Goal: Task Accomplishment & Management: Manage account settings

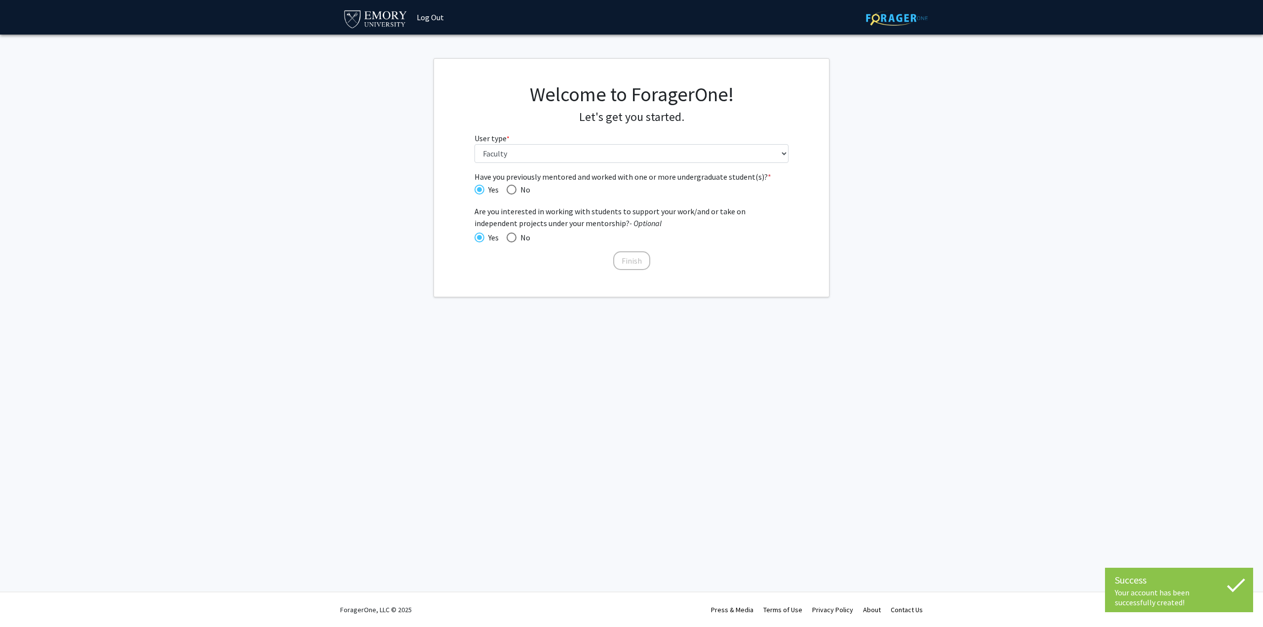
select select "5: faculty"
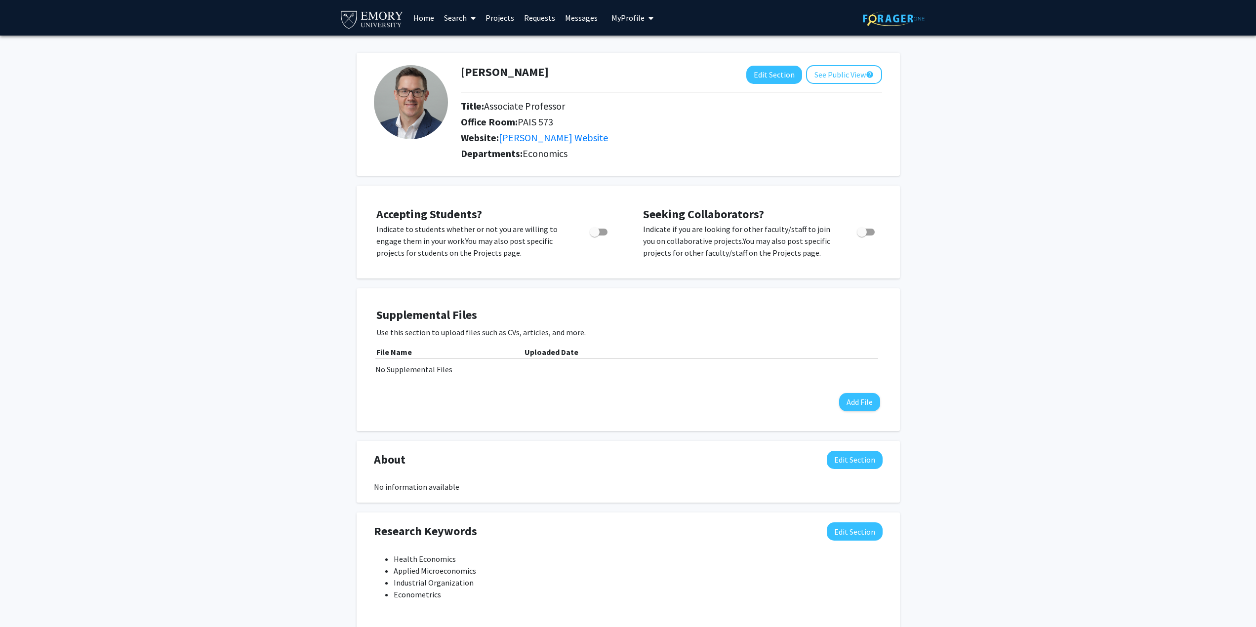
click at [602, 234] on span "Toggle" at bounding box center [599, 232] width 18 height 7
click at [595, 236] on input "Would you like to permit student requests?" at bounding box center [594, 236] width 0 height 0
checkbox input "true"
click at [970, 133] on div "[PERSON_NAME] Edit Section See Public View help Title: Associate Professor Offi…" at bounding box center [628, 457] width 1256 height 843
click at [759, 75] on button "Edit Section" at bounding box center [774, 75] width 56 height 18
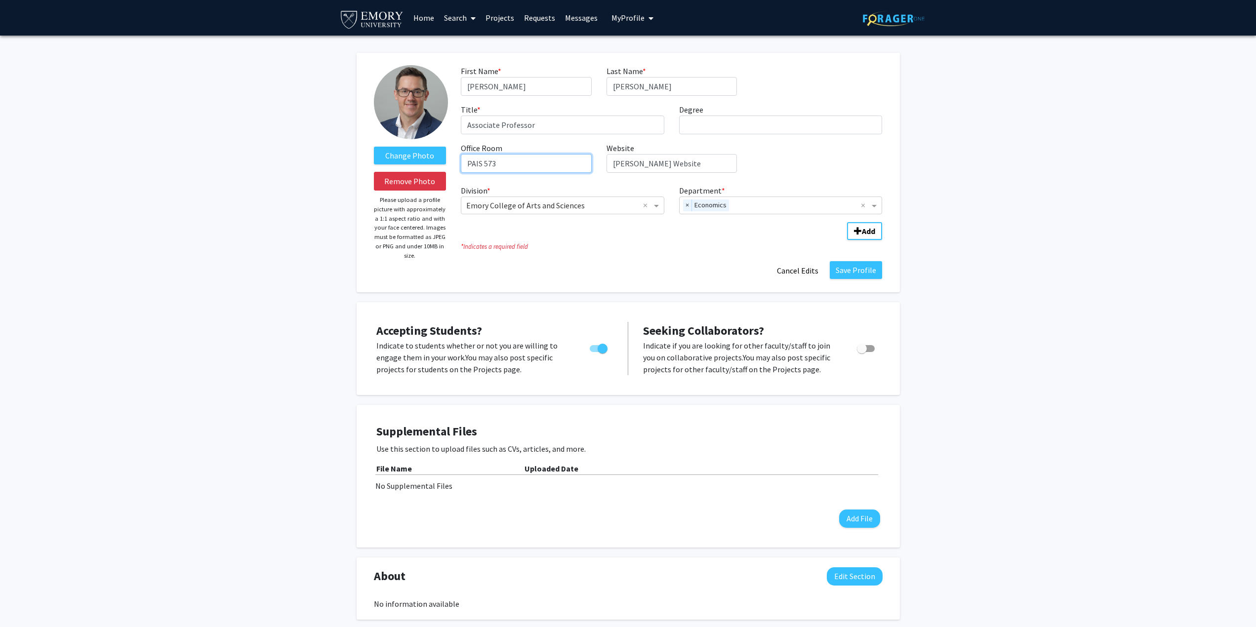
click at [528, 163] on input "PAIS 573" at bounding box center [526, 163] width 130 height 19
type input "RRR 418"
click at [605, 248] on icon "* Indicates a required field" at bounding box center [671, 246] width 421 height 9
click at [621, 165] on input "[PERSON_NAME] Website" at bounding box center [671, 163] width 130 height 19
click at [697, 162] on input "[PERSON_NAME] Website" at bounding box center [671, 163] width 130 height 19
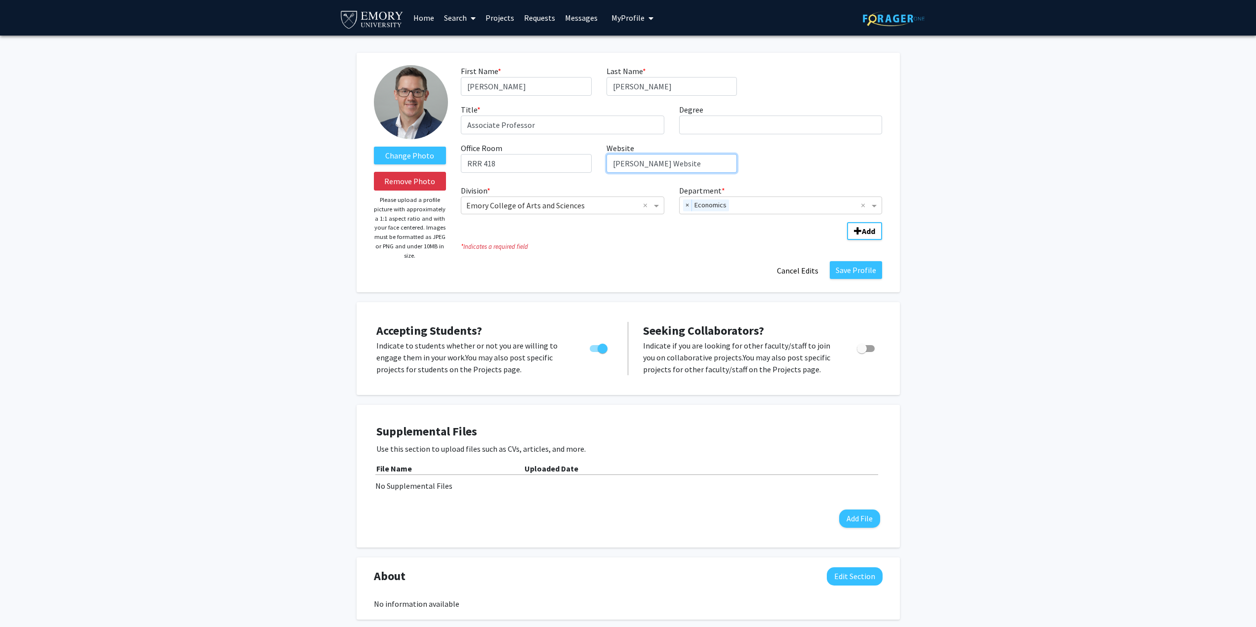
paste input "[URL][DOMAIN_NAME]"
type input "[URL][DOMAIN_NAME]"
click at [849, 269] on button "Save Profile" at bounding box center [856, 270] width 52 height 18
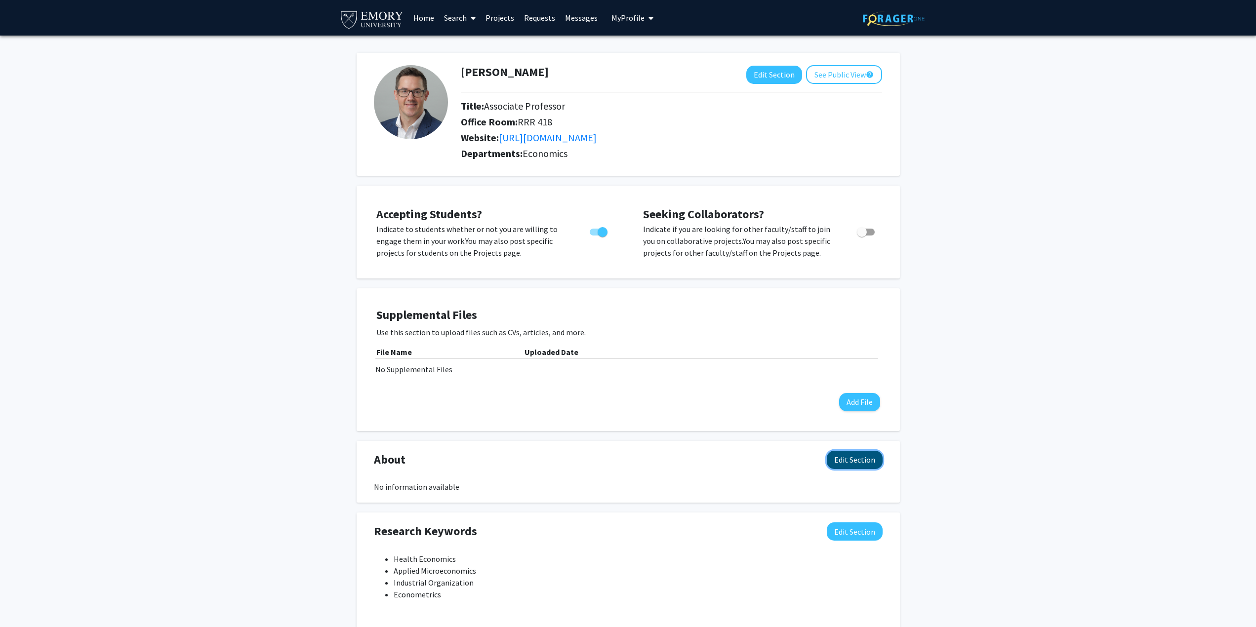
click at [856, 457] on button "Edit Section" at bounding box center [855, 460] width 56 height 18
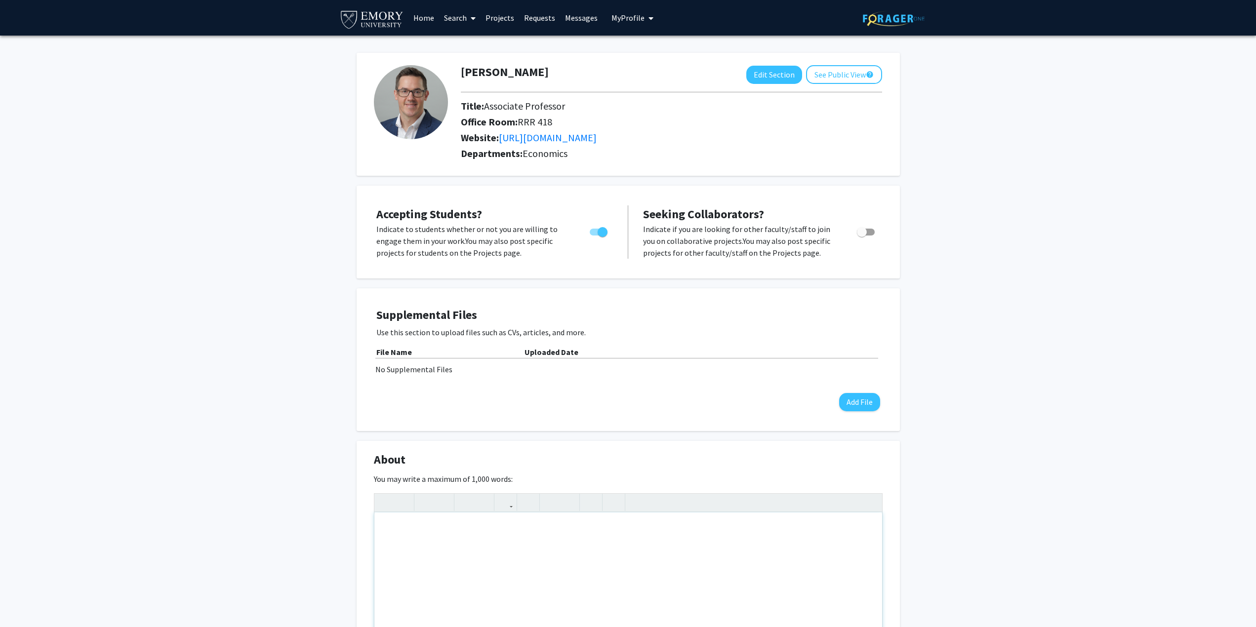
click at [487, 553] on div "Note to users with screen readers: Please deactivate our accessibility plugin f…" at bounding box center [628, 587] width 508 height 148
paste div "Note to users with screen readers: Please deactivate our accessibility plugin f…"
type textarea "<p>I’m an Associate Professor of Economics at [GEOGRAPHIC_DATA] and a Research …"
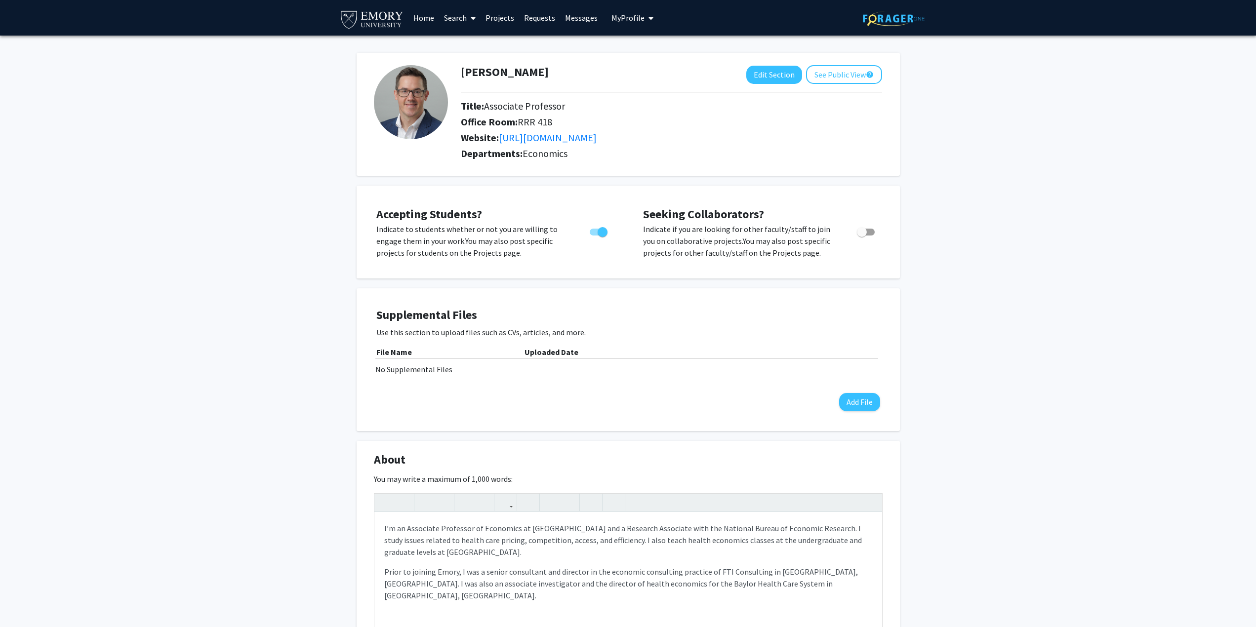
click at [989, 444] on div "[PERSON_NAME] Edit Section See Public View help Title: Associate Professor Offi…" at bounding box center [628, 565] width 1256 height 1058
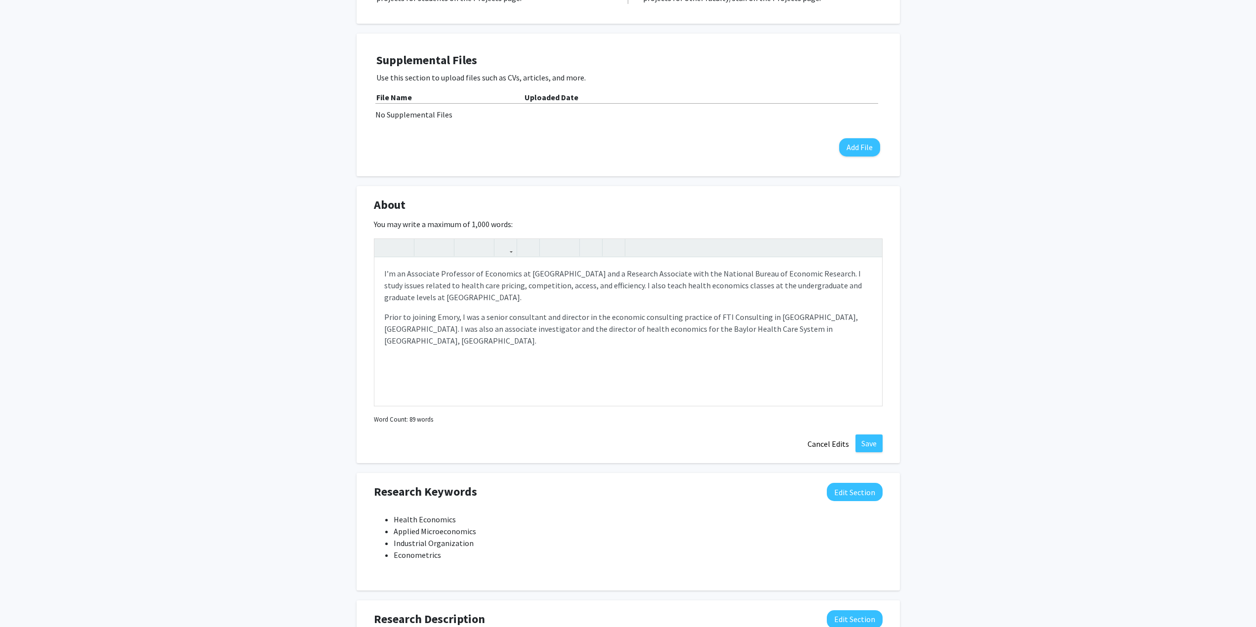
scroll to position [296, 0]
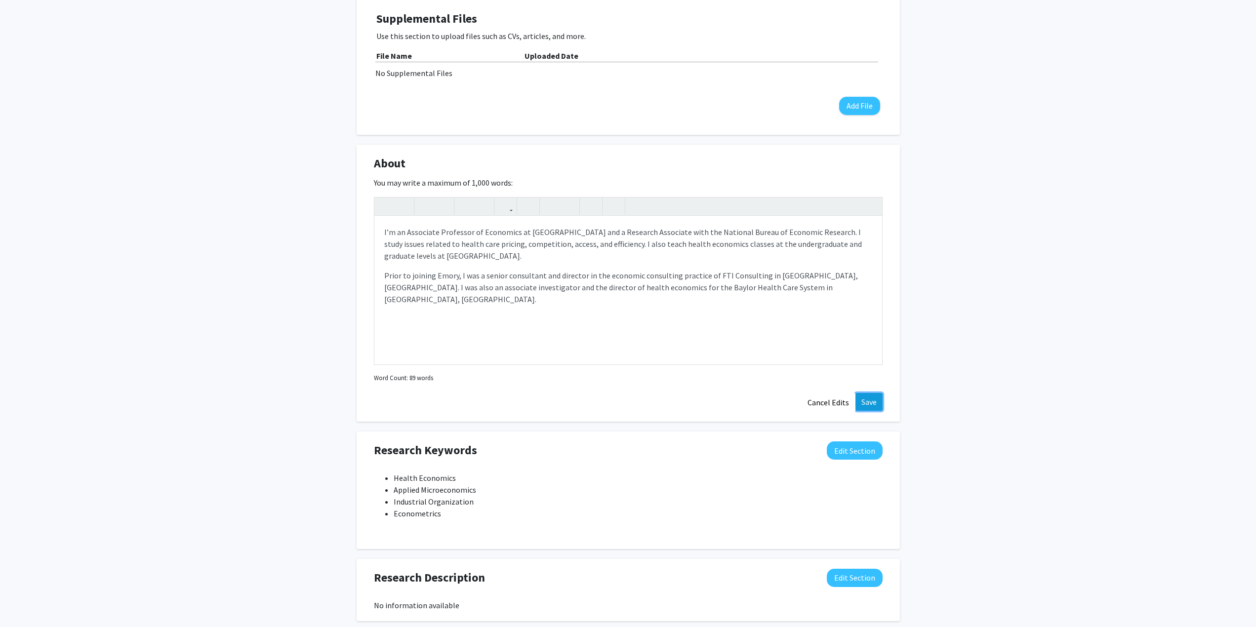
click at [867, 400] on button "Save" at bounding box center [868, 402] width 27 height 18
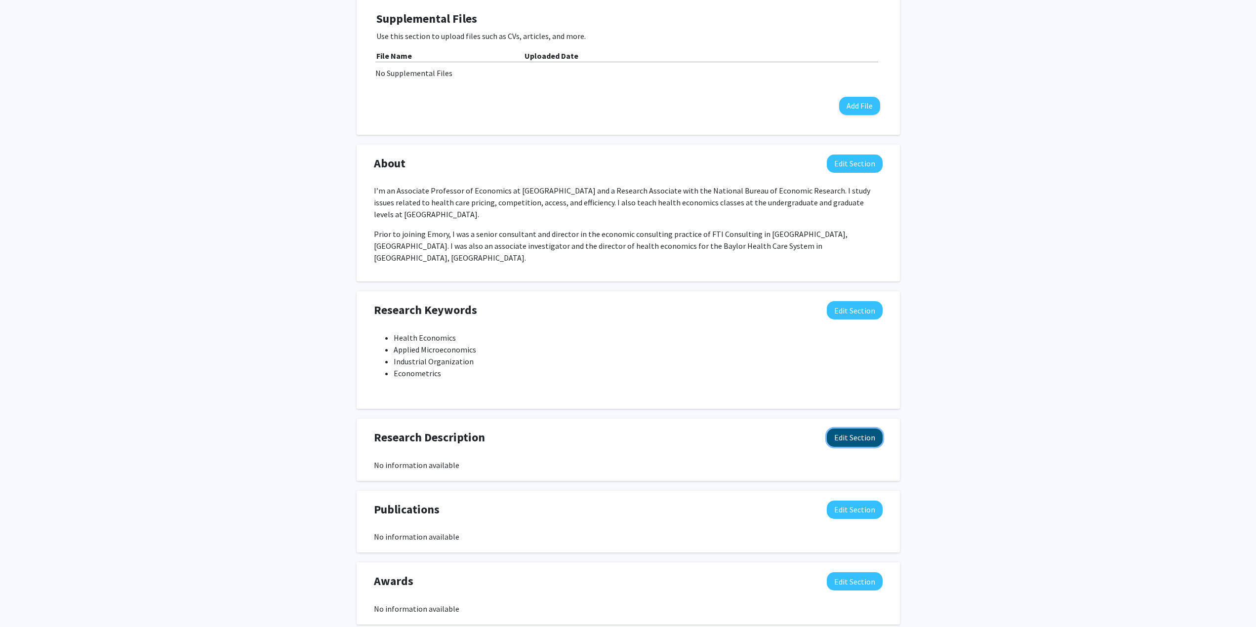
click at [851, 429] on button "Edit Section" at bounding box center [855, 438] width 56 height 18
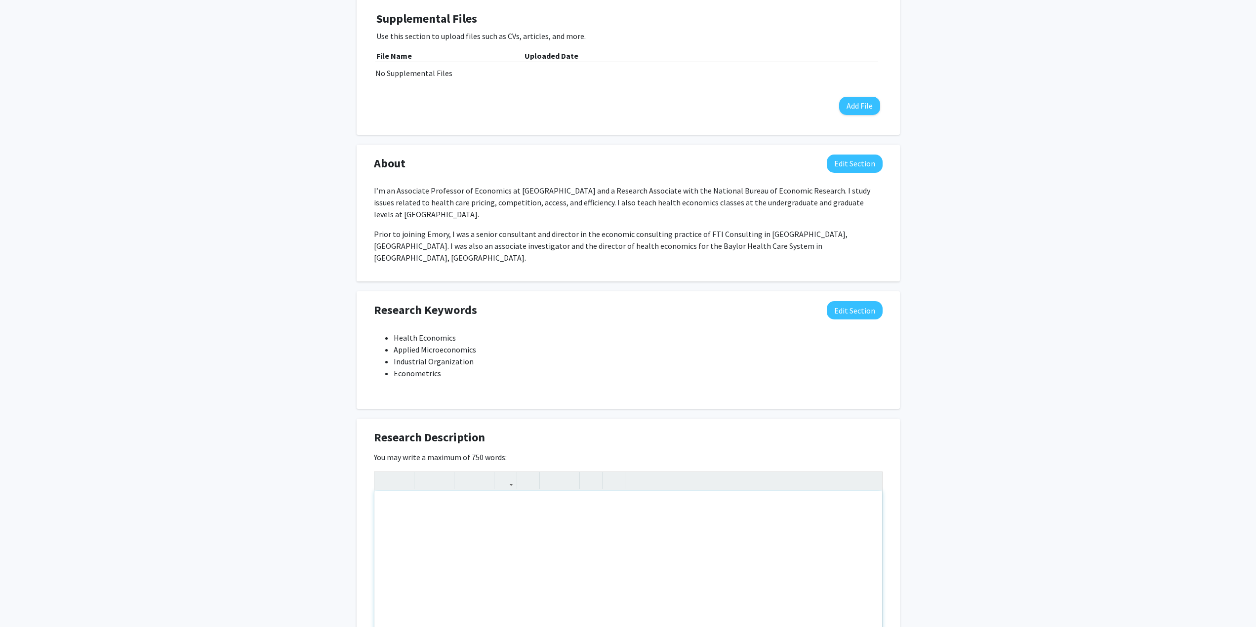
click at [477, 499] on div "Note to users with screen readers: Please deactivate our accessibility plugin f…" at bounding box center [628, 565] width 508 height 148
paste div "Note to users with screen readers: Please deactivate our accessibility plugin f…"
type textarea "<p>My research examines the effects of institutions, policies, and market struc…"
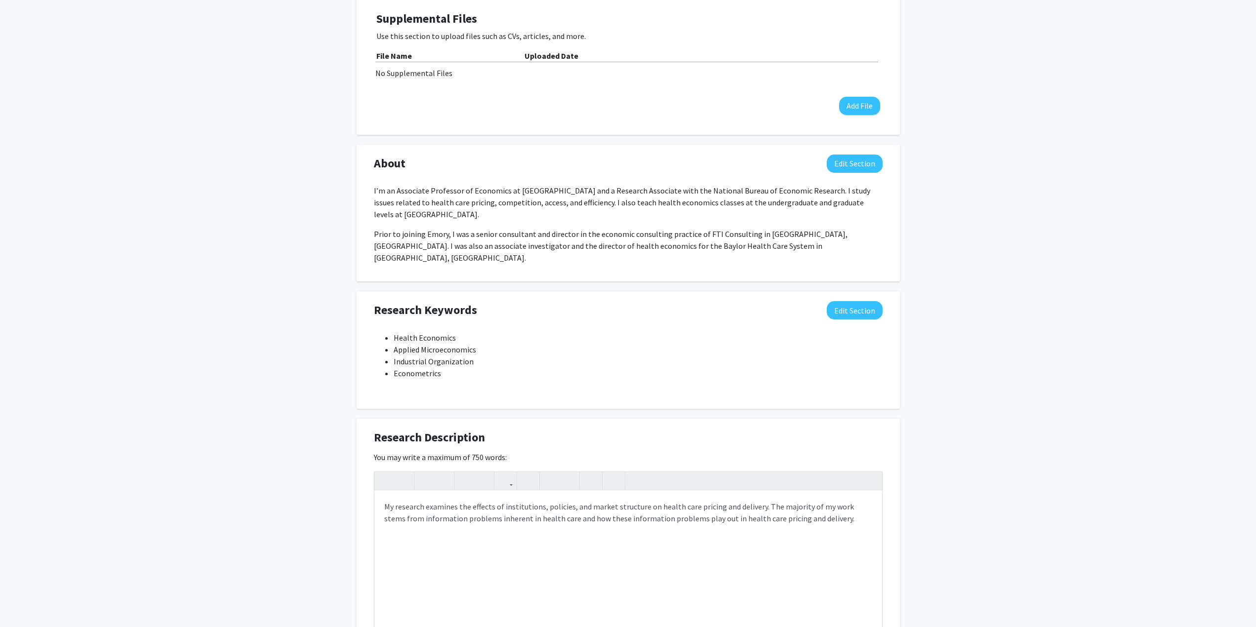
click at [1066, 421] on div "[PERSON_NAME] Edit Section See Public View help Title: Associate Professor Offi…" at bounding box center [628, 305] width 1256 height 1133
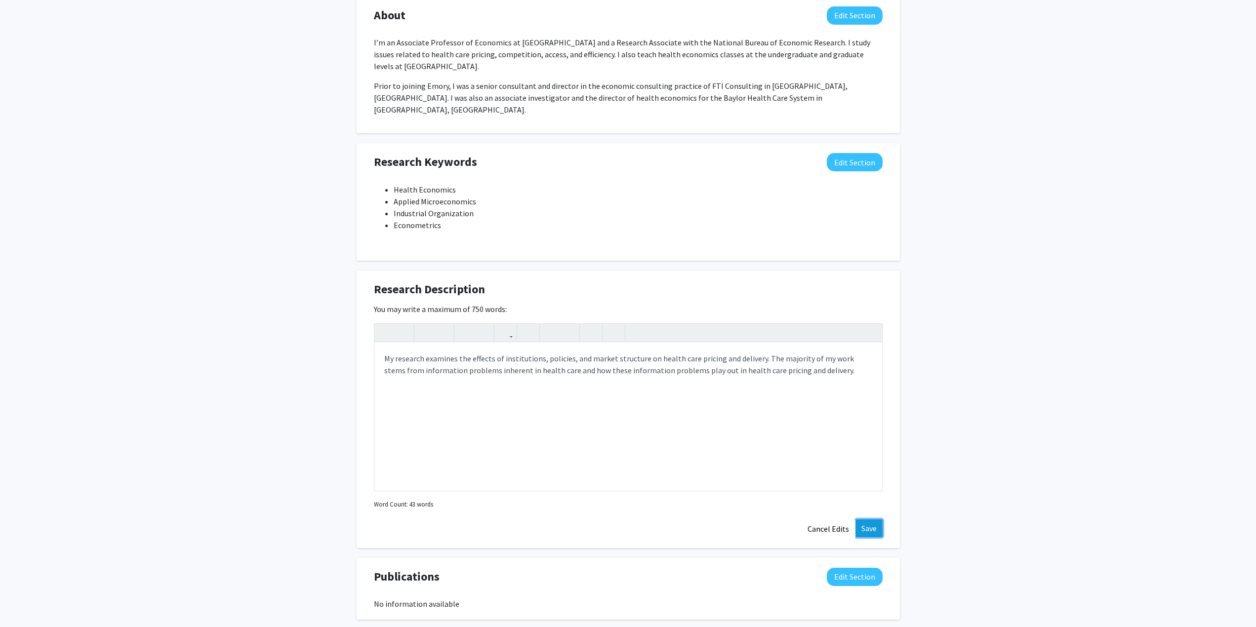
click at [872, 520] on button "Save" at bounding box center [868, 529] width 27 height 18
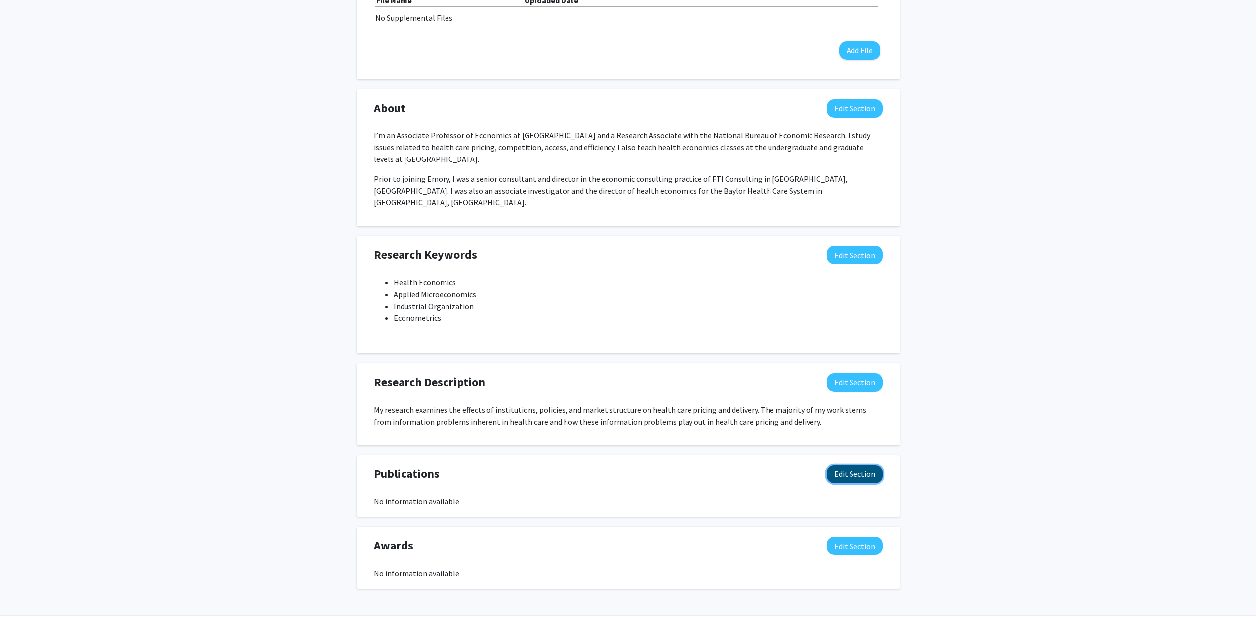
click at [861, 465] on button "Edit Section" at bounding box center [855, 474] width 56 height 18
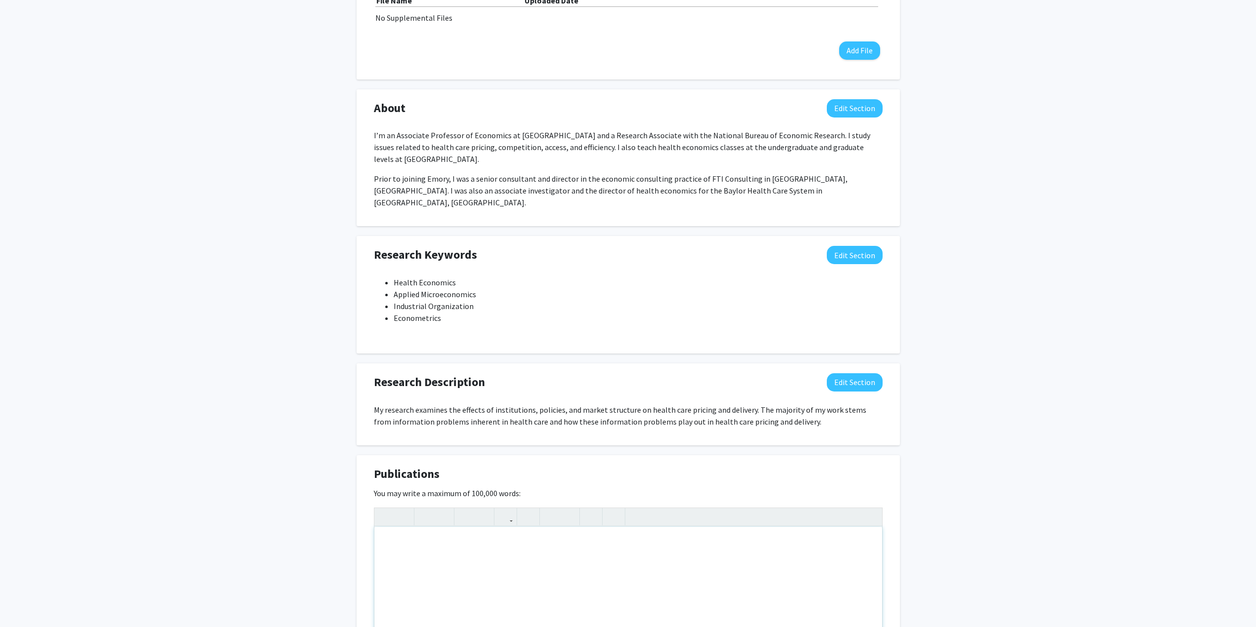
click at [568, 527] on div "Note to users with screen readers: Please deactivate our accessibility plugin f…" at bounding box center [628, 601] width 508 height 148
type textarea "My CV is available here"
click at [506, 509] on icon "button" at bounding box center [505, 517] width 8 height 16
type input "[URL][DOMAIN_NAME]"
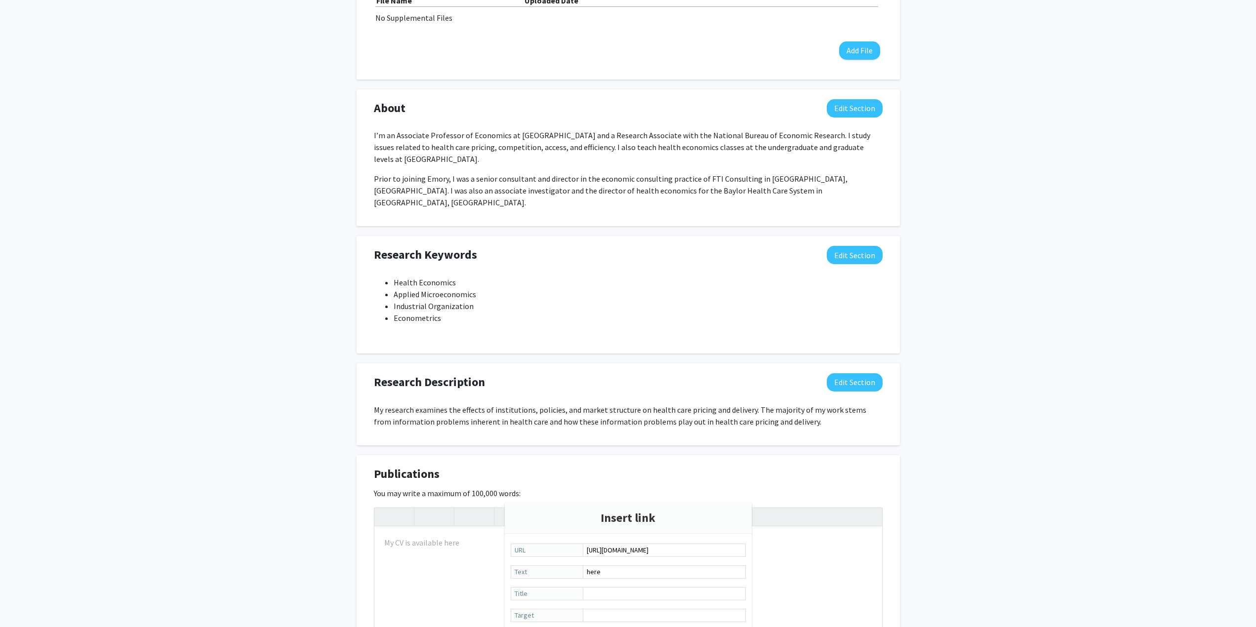
click at [802, 562] on div at bounding box center [628, 591] width 508 height 167
click at [603, 527] on div "My CV is available here" at bounding box center [628, 601] width 508 height 148
type textarea "<p>My CV is available here</p>"
click at [452, 537] on p "My CV is available here" at bounding box center [628, 543] width 488 height 12
click at [460, 537] on p "My CV is available here" at bounding box center [628, 543] width 488 height 12
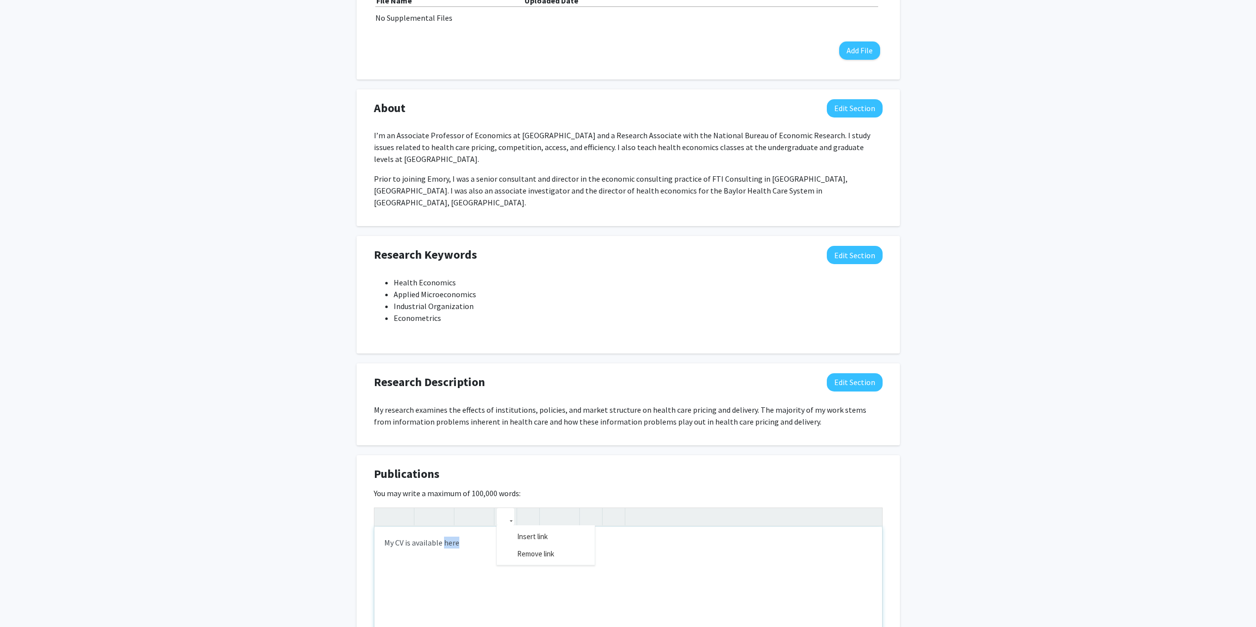
click at [505, 509] on icon "button" at bounding box center [505, 517] width 8 height 16
type input "[URL][DOMAIN_NAME]"
click at [810, 557] on div at bounding box center [628, 591] width 508 height 167
click at [452, 537] on p "My CV is available here" at bounding box center [628, 543] width 488 height 12
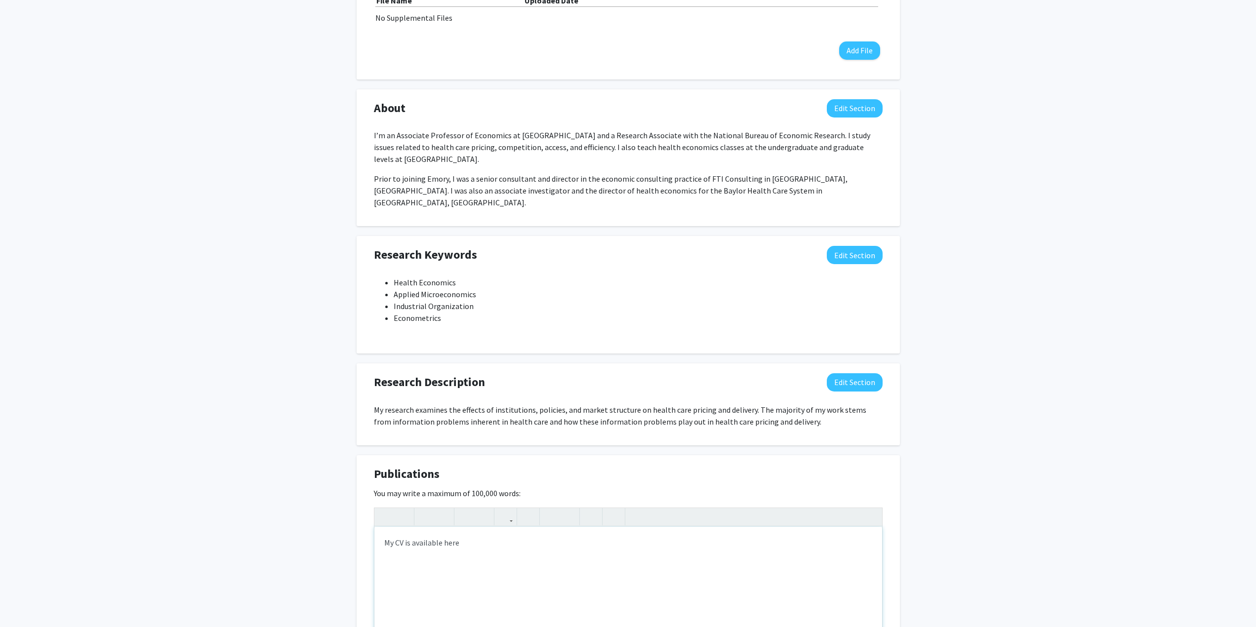
click at [508, 537] on p "My CV is available here" at bounding box center [628, 543] width 488 height 12
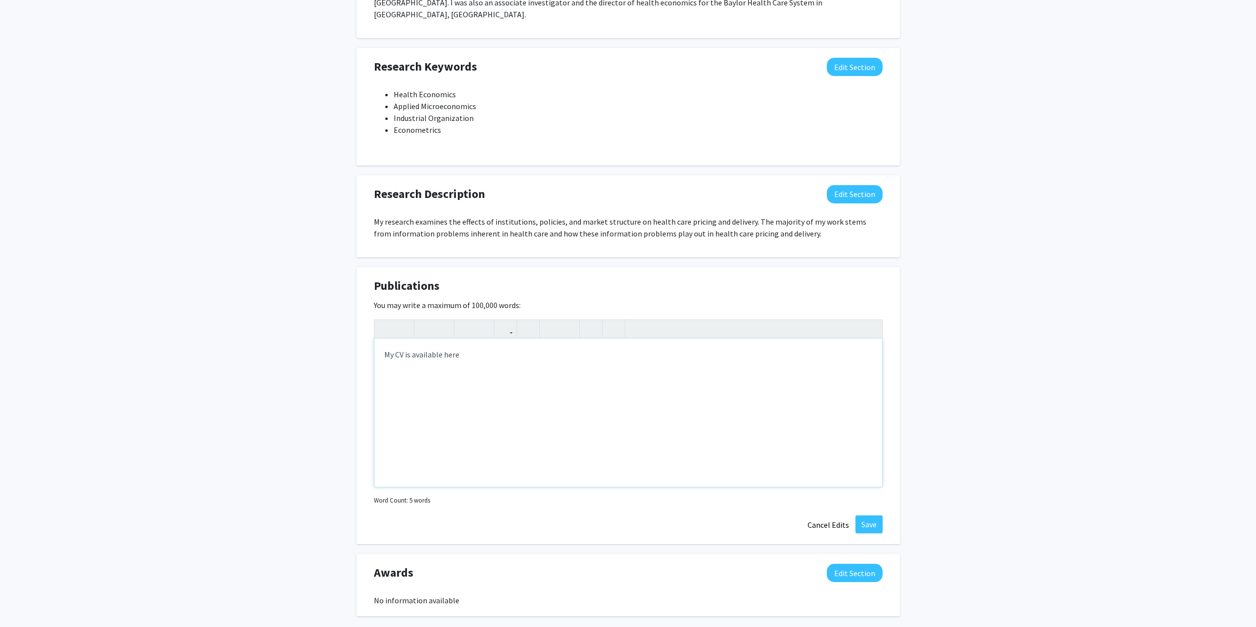
scroll to position [549, 0]
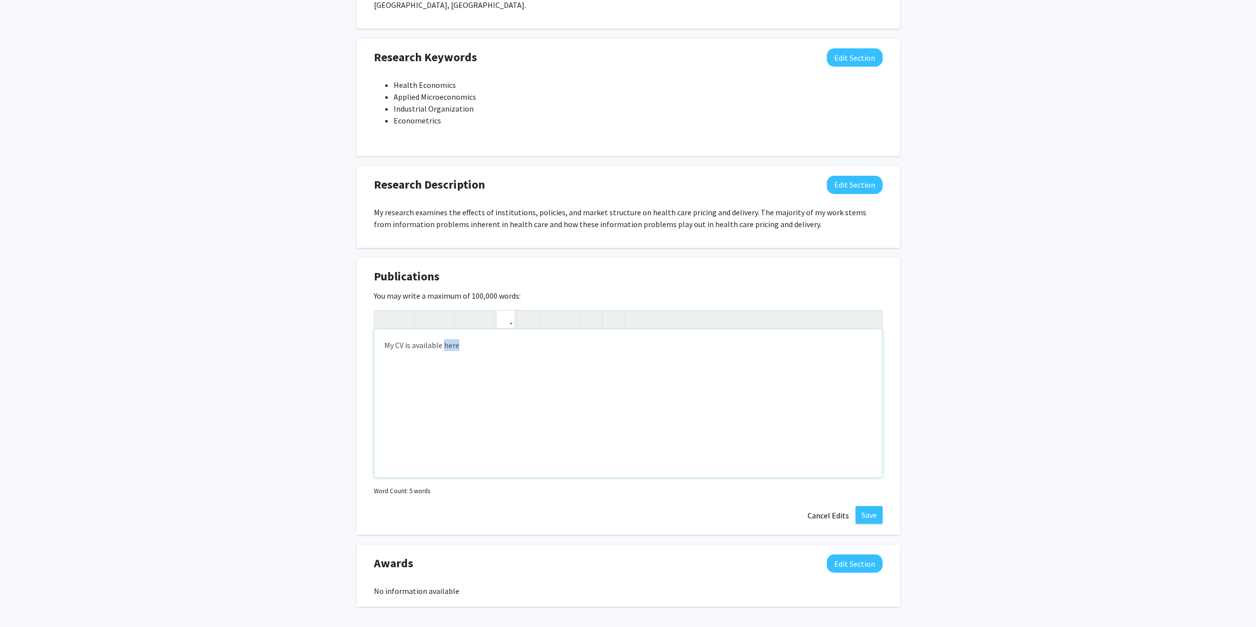
click at [501, 311] on icon "button" at bounding box center [505, 319] width 8 height 16
type input "[URL][DOMAIN_NAME]"
click at [672, 444] on button "Confirm" at bounding box center [667, 441] width 49 height 17
click at [552, 350] on div "My CV is available here" at bounding box center [628, 403] width 508 height 148
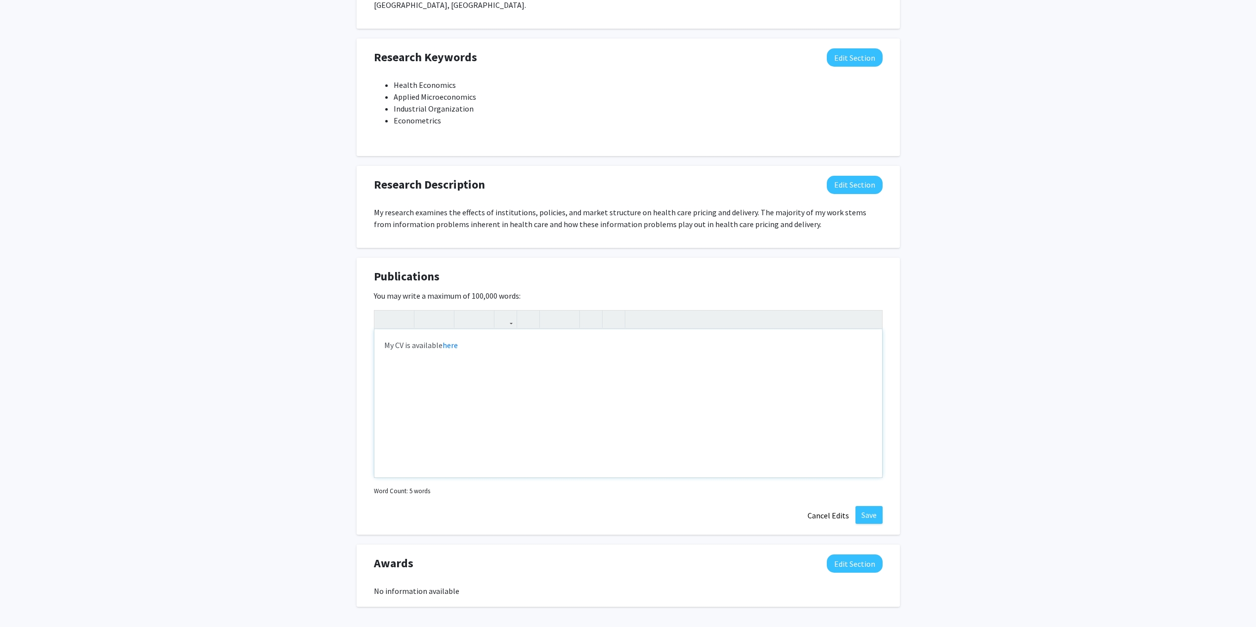
type textarea "<p>My CV is available <a href="[URL][DOMAIN_NAME]">here</a>.</p>"
click at [867, 506] on button "Save" at bounding box center [868, 515] width 27 height 18
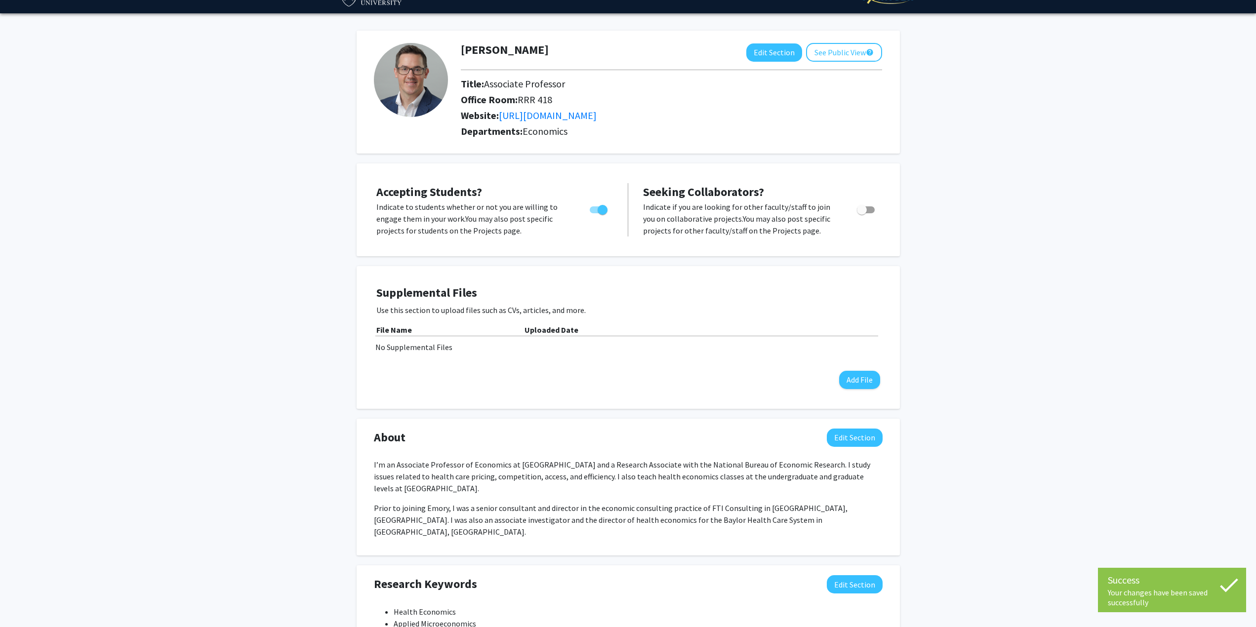
scroll to position [0, 0]
